Goal: Check status: Check status

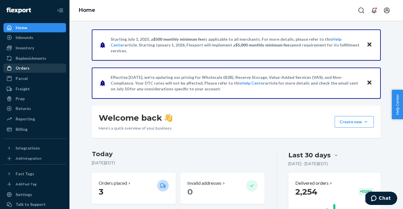
click at [34, 66] on div "Orders" at bounding box center [34, 68] width 61 height 8
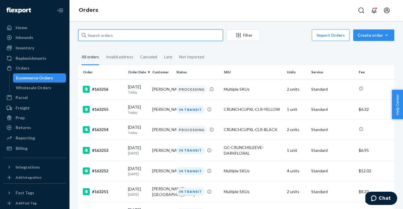
click at [103, 36] on input "text" at bounding box center [150, 35] width 145 height 12
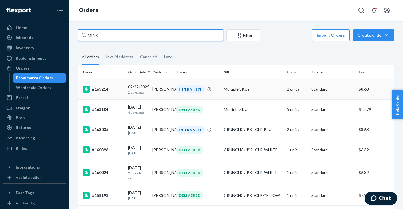
type input "MINS"
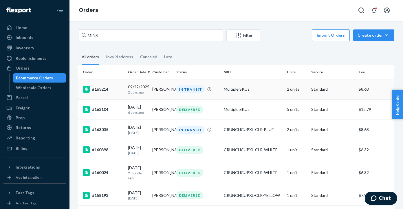
click at [160, 91] on td "[PERSON_NAME]" at bounding box center [162, 89] width 24 height 20
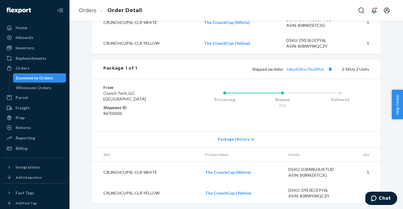
scroll to position [235, 0]
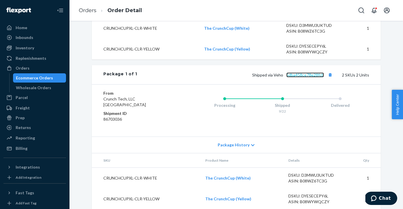
click at [300, 77] on link "5dba458ce78e28fcb" at bounding box center [305, 75] width 38 height 5
